Goal: Ask a question

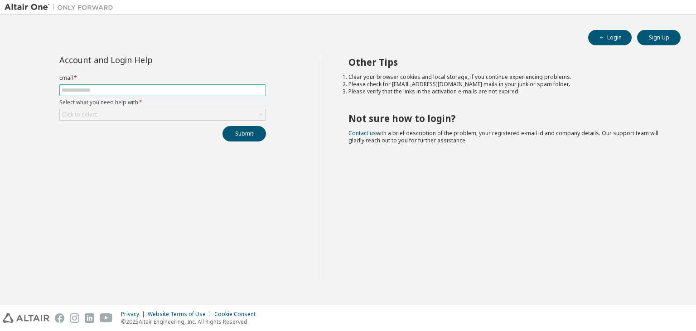
click at [164, 94] on span at bounding box center [162, 90] width 207 height 12
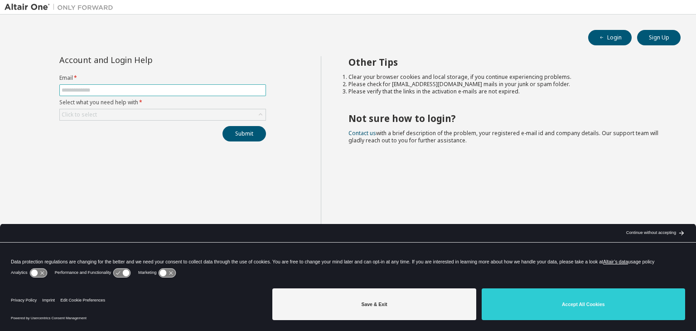
click at [105, 91] on input "text" at bounding box center [163, 90] width 202 height 7
type input "**********"
click at [137, 109] on div "Click to select" at bounding box center [163, 114] width 206 height 11
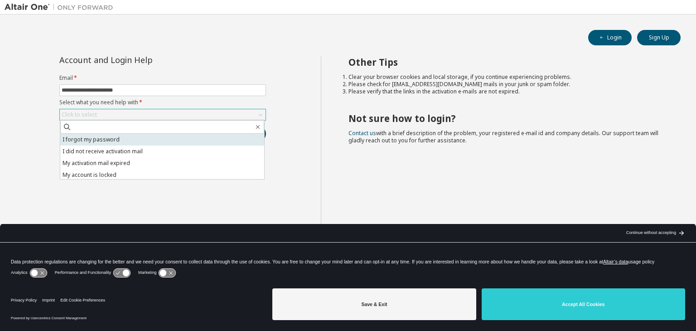
click at [117, 140] on li "I forgot my password" at bounding box center [162, 140] width 204 height 12
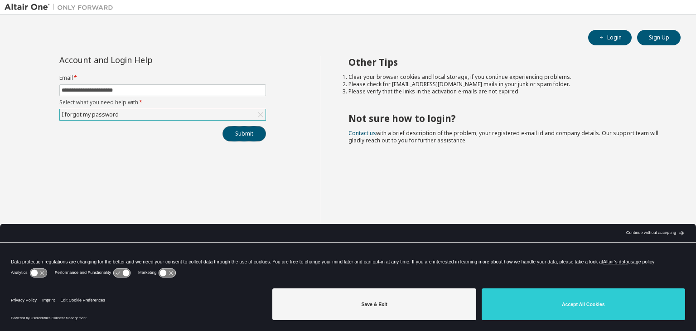
click at [226, 134] on button "Submit" at bounding box center [243, 133] width 43 height 15
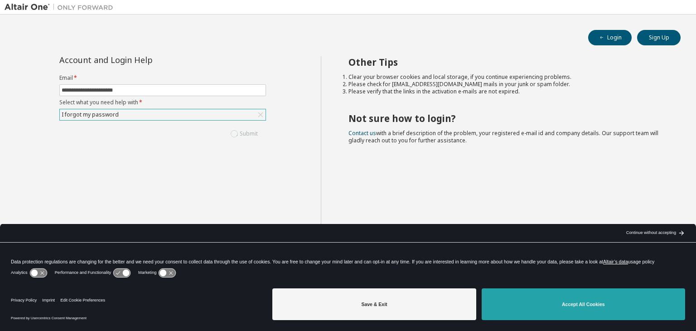
click at [556, 308] on button "Accept All Cookies" at bounding box center [582, 304] width 203 height 32
